Goal: Communication & Community: Participate in discussion

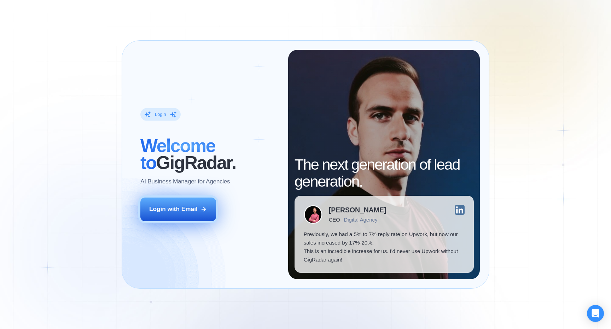
click at [172, 209] on div "Login with Email" at bounding box center [173, 209] width 48 height 8
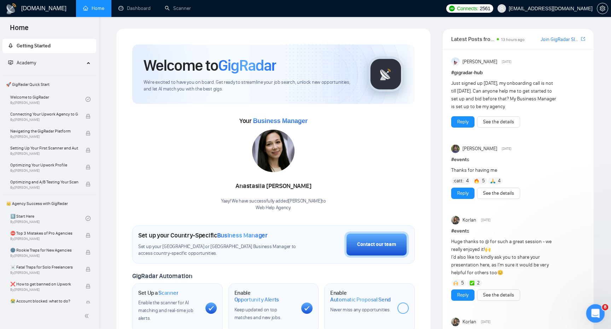
click at [591, 312] on icon "Открыть службу сообщений Intercom" at bounding box center [595, 313] width 12 height 12
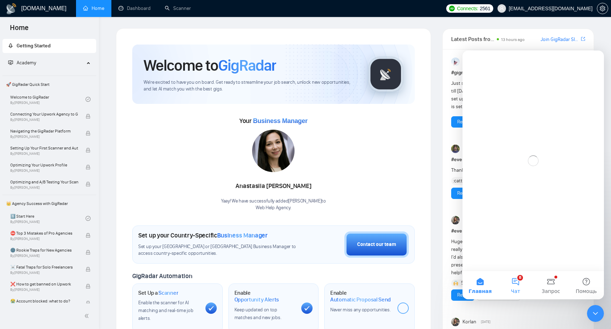
click at [522, 293] on button "8 Чат" at bounding box center [515, 285] width 35 height 28
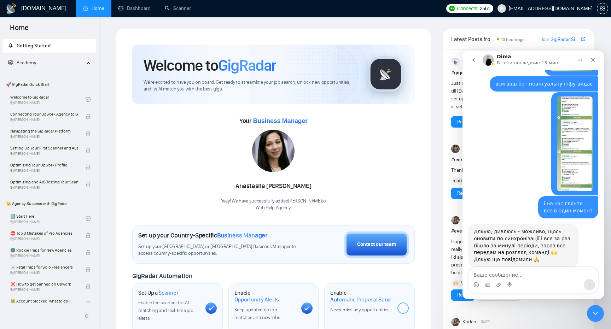
scroll to position [251, 0]
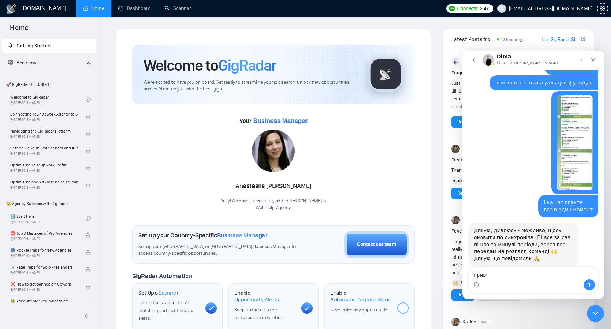
type textarea "привіт"
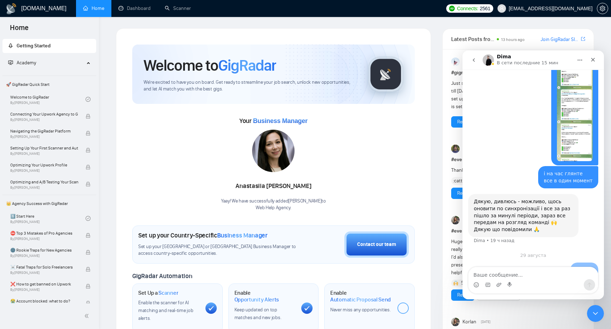
scroll to position [291, 0]
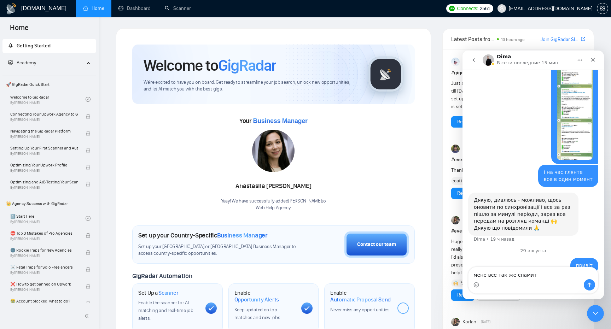
type textarea "мене все так же спамить"
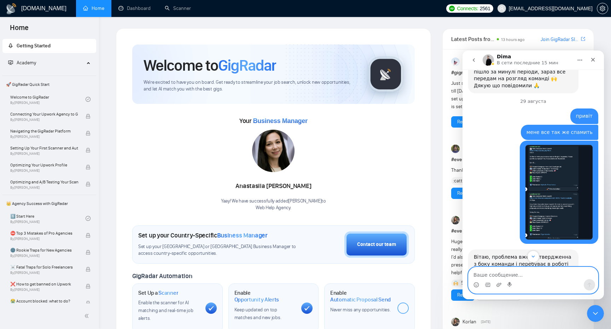
scroll to position [460, 0]
